Goal: Information Seeking & Learning: Understand process/instructions

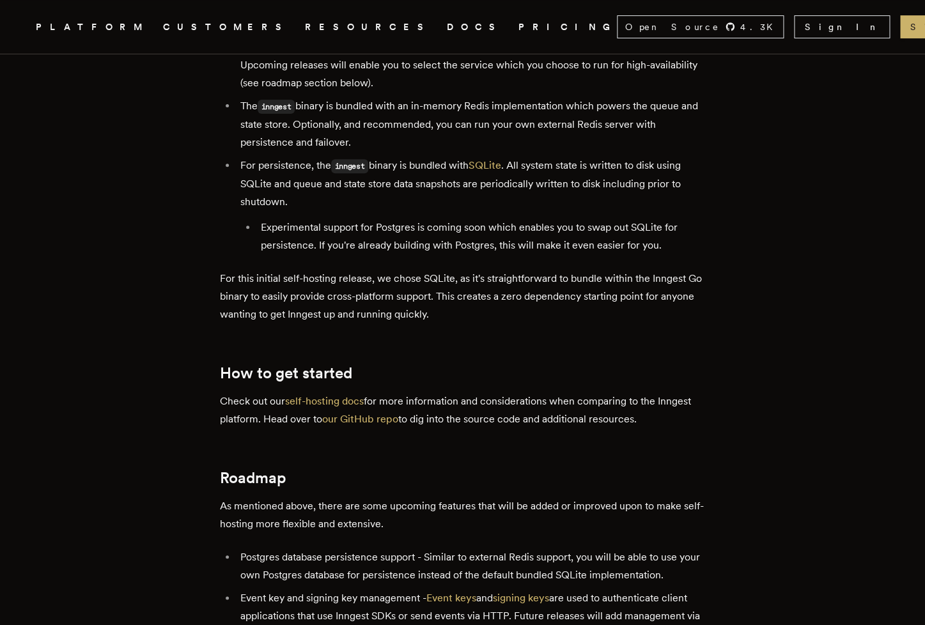
scroll to position [2092, 0]
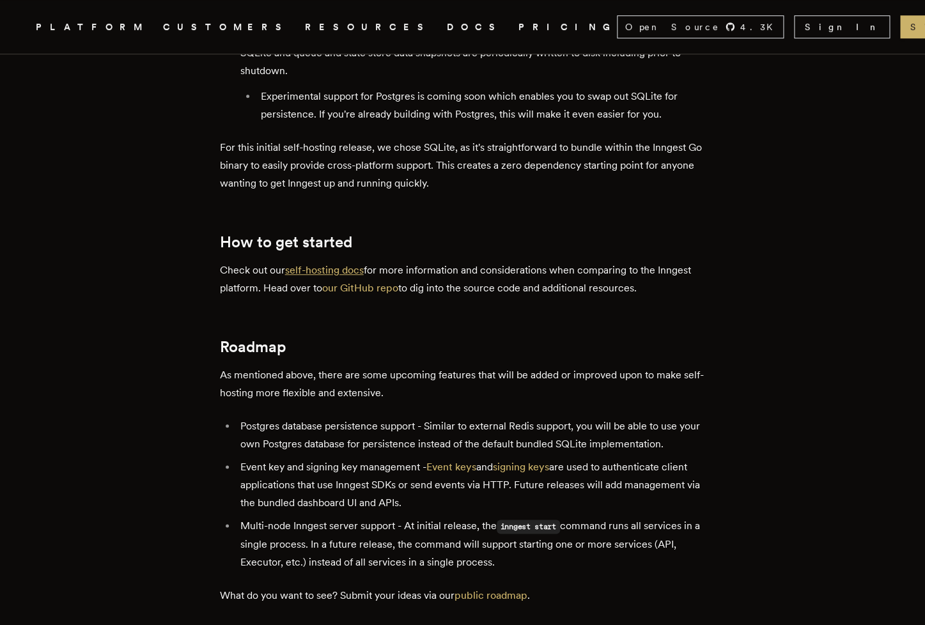
click at [341, 264] on link "self-hosting docs" at bounding box center [324, 270] width 79 height 12
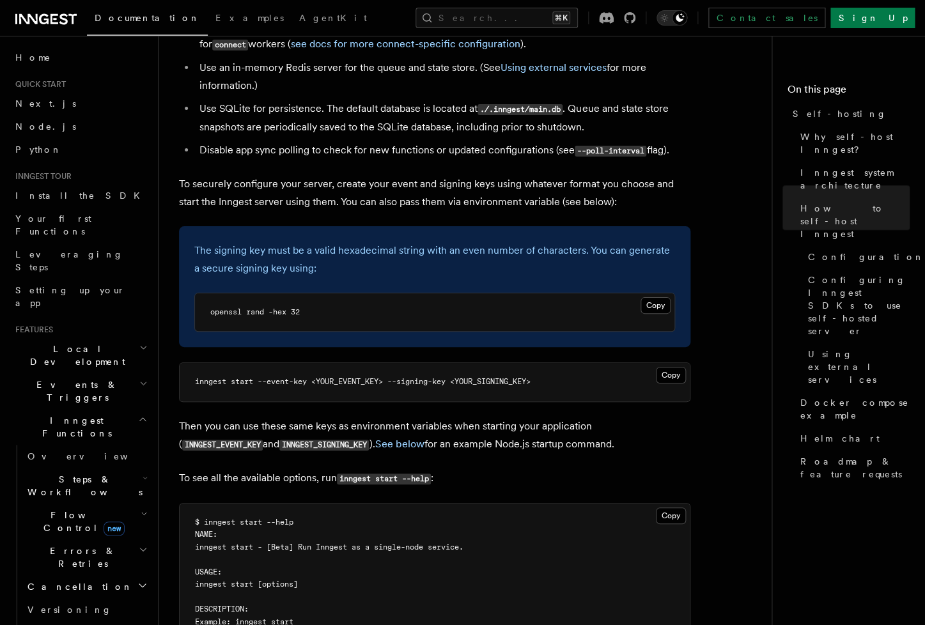
scroll to position [1970, 0]
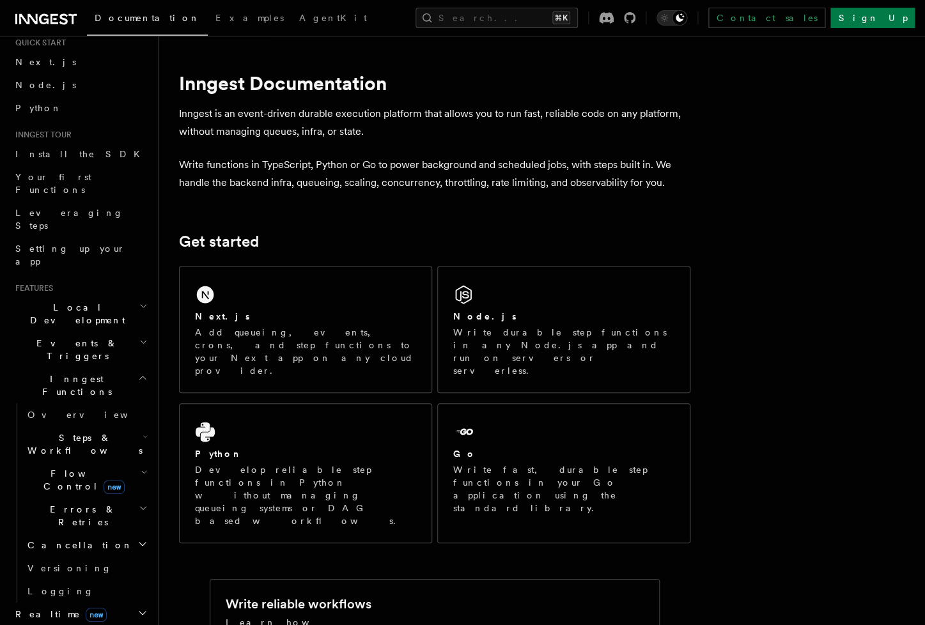
scroll to position [102, 0]
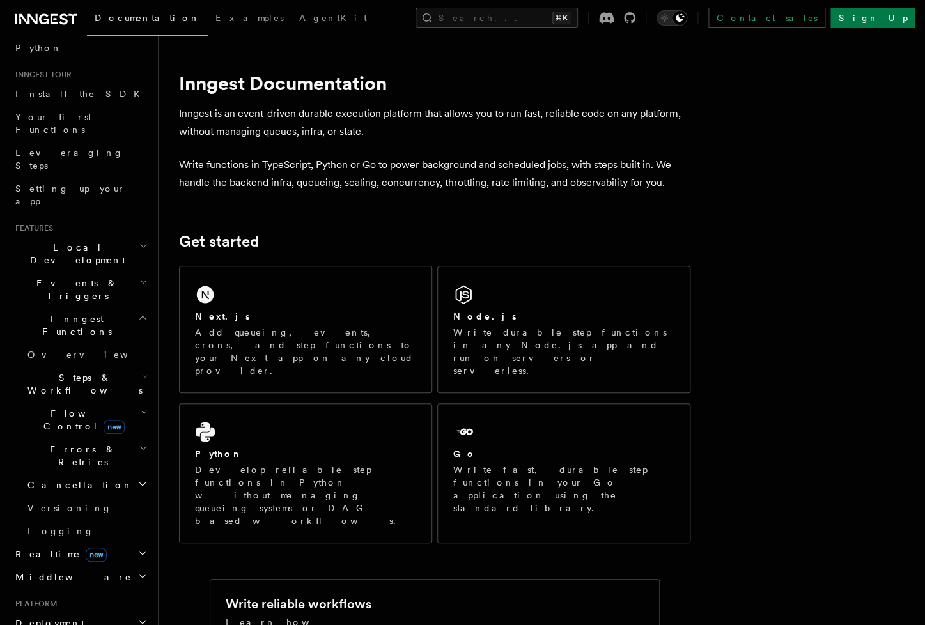
click at [51, 612] on h2 "Deployment" at bounding box center [80, 623] width 140 height 23
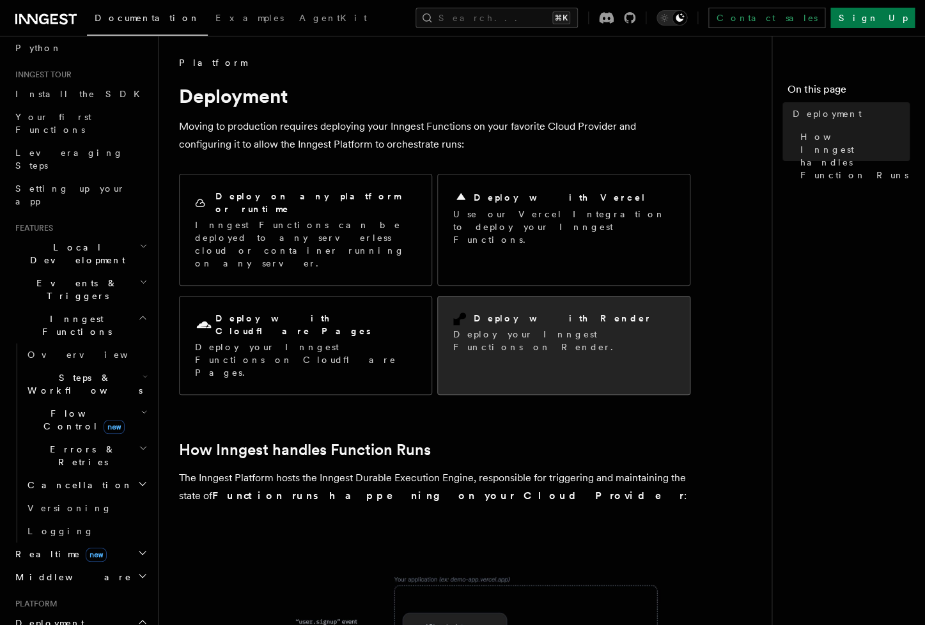
click at [479, 328] on p "Deploy your Inngest Functions on Render." at bounding box center [563, 341] width 221 height 26
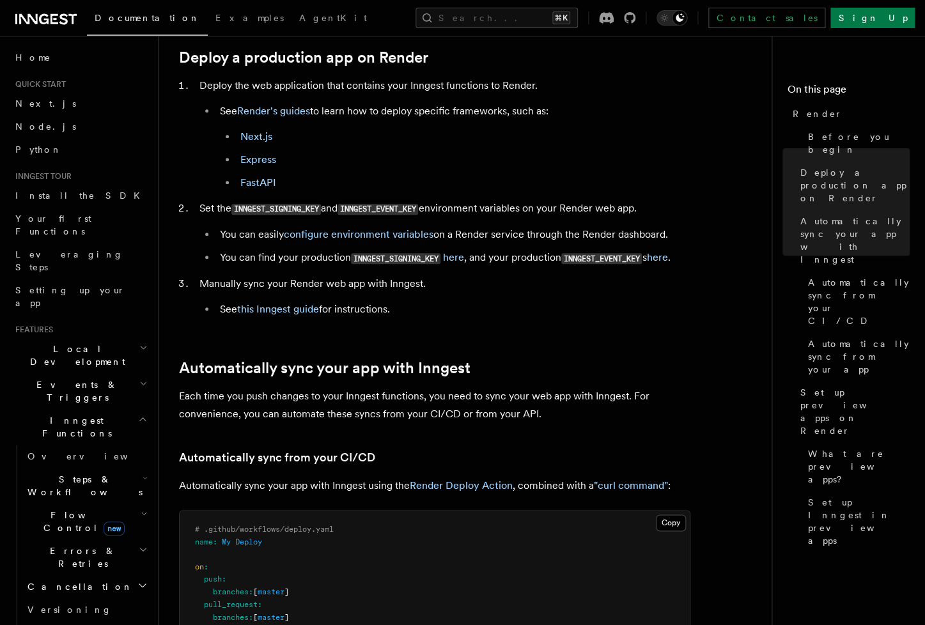
scroll to position [675, 0]
